Goal: Task Accomplishment & Management: Complete application form

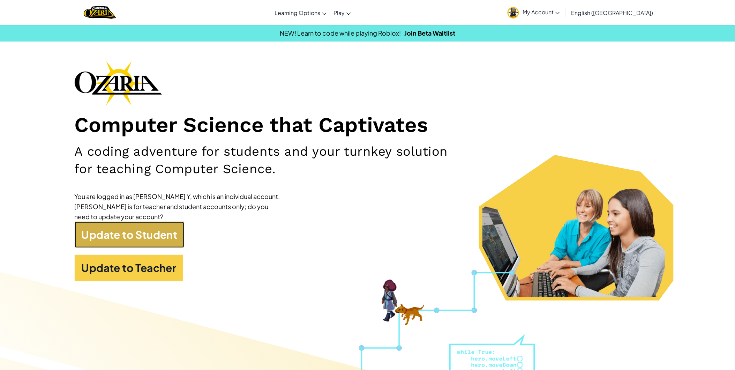
click at [134, 238] on link "Update to Student" at bounding box center [130, 235] width 110 height 26
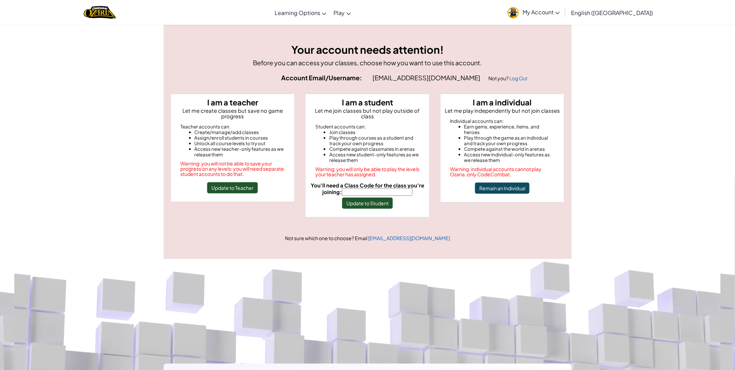
click at [373, 188] on input "You'll need a Class Code for the class you're joining:" at bounding box center [377, 192] width 70 height 8
type input "DuckStopStone"
click at [369, 198] on button "Update to Student" at bounding box center [367, 203] width 51 height 11
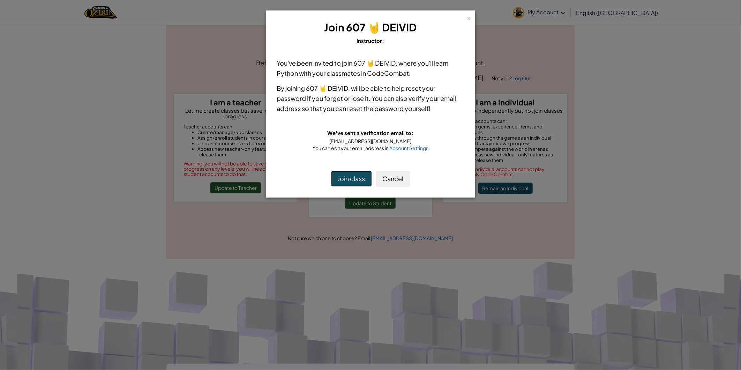
click at [346, 180] on button "Join class" at bounding box center [351, 179] width 41 height 16
